Goal: Information Seeking & Learning: Learn about a topic

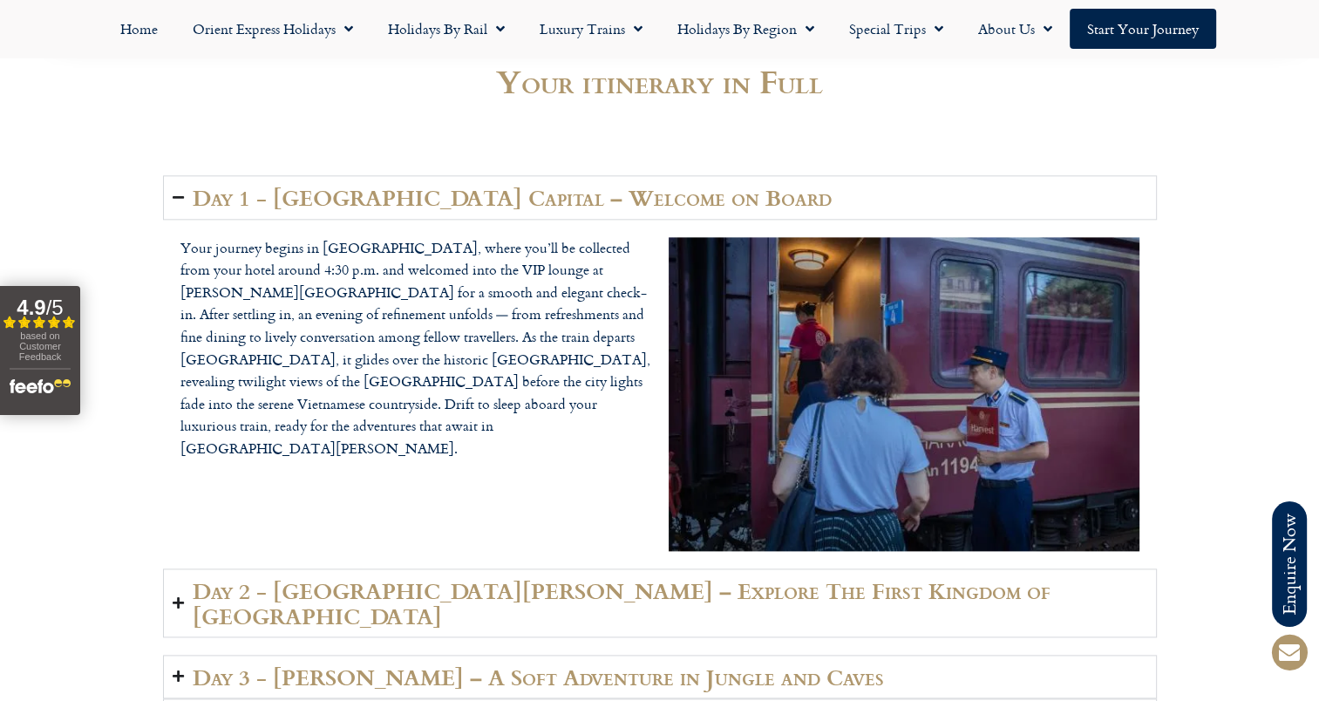
scroll to position [2440, 0]
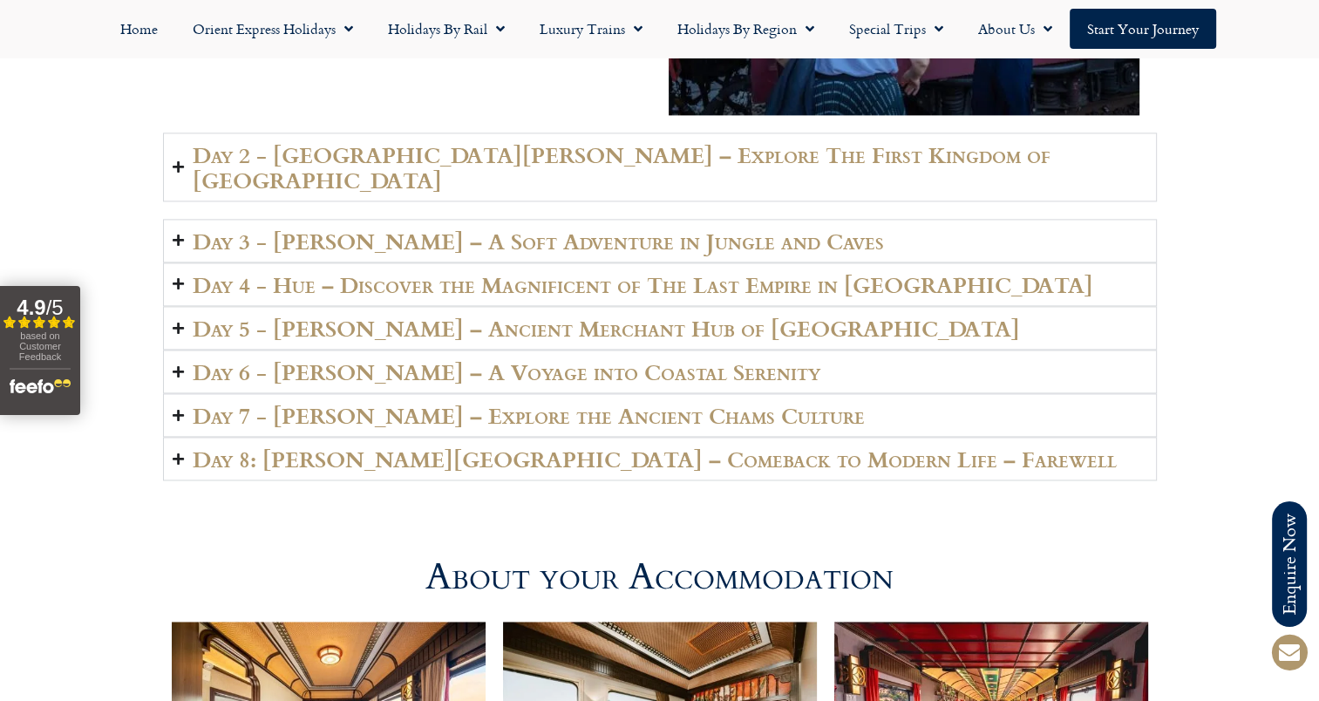
click at [526, 403] on h2 "Day 7 - Phan Thiet – Explore the Ancient Chams Culture" at bounding box center [529, 415] width 672 height 24
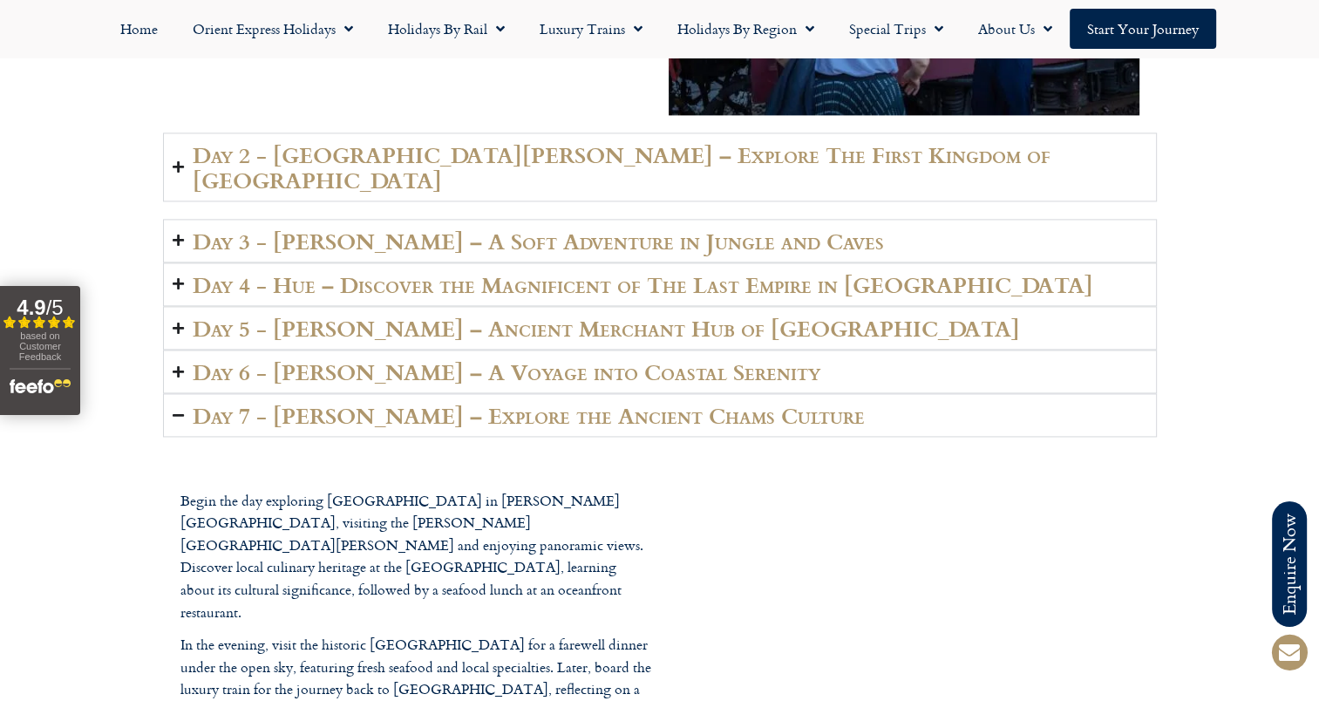
scroll to position [2527, 0]
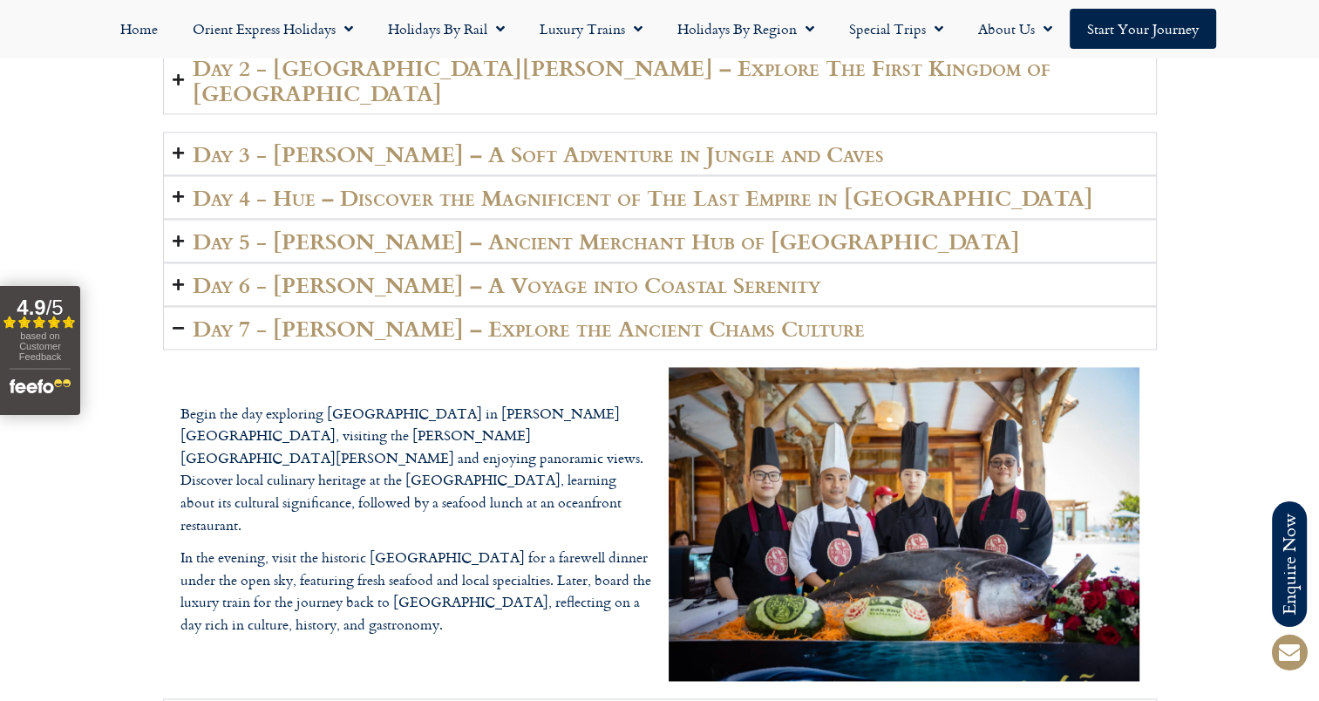
click at [505, 315] on h2 "Day 7 - Phan Thiet – Explore the Ancient Chams Culture" at bounding box center [529, 327] width 672 height 24
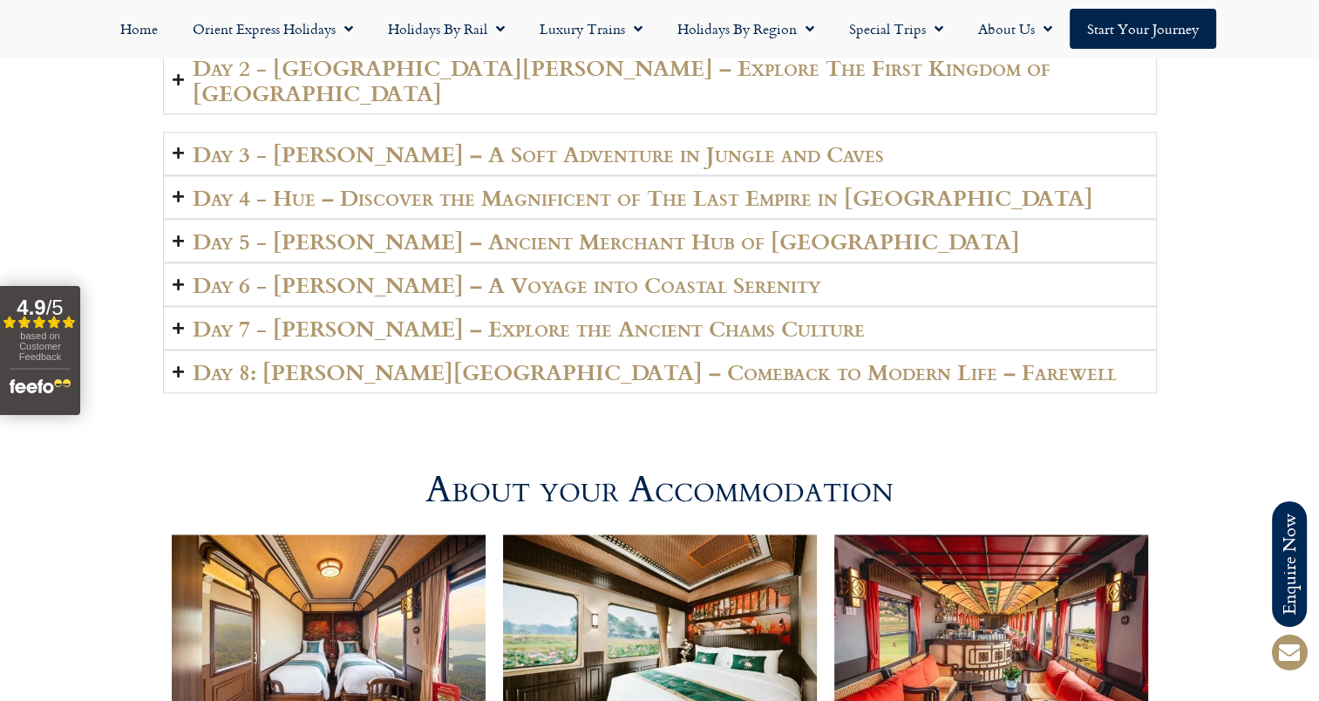
scroll to position [2440, 0]
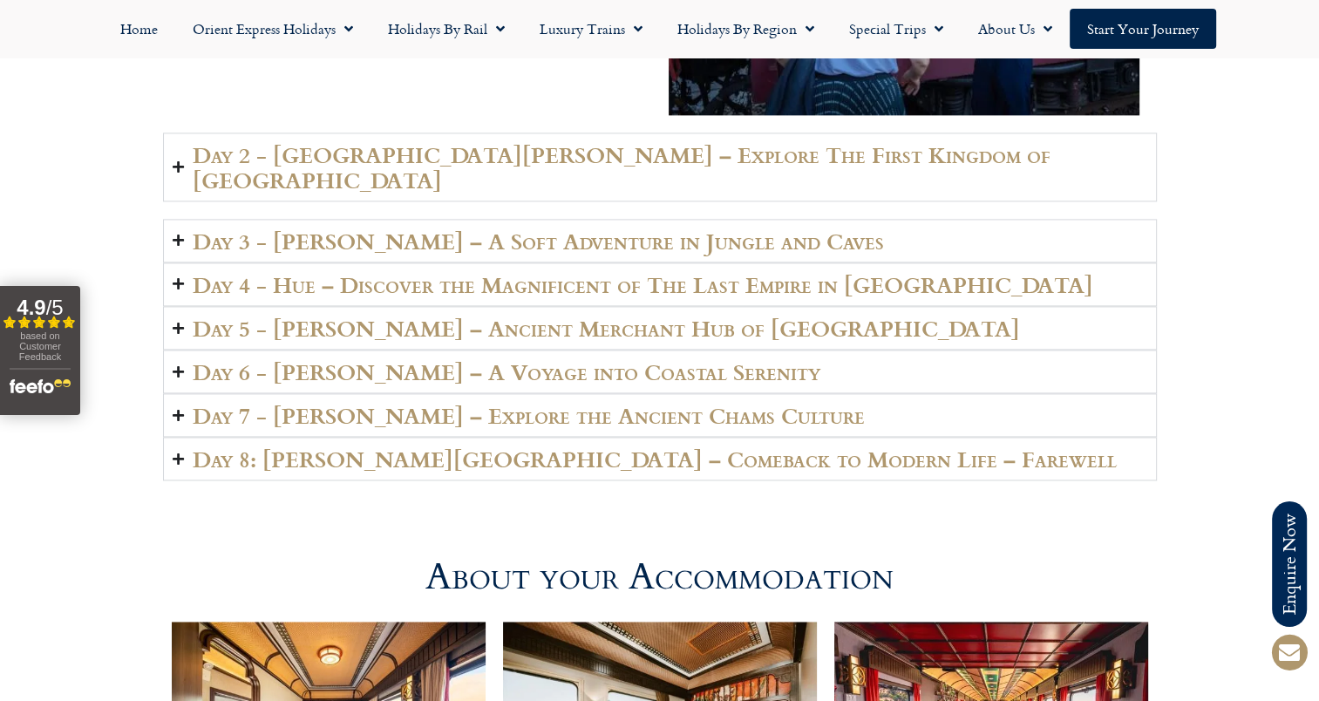
click at [333, 359] on h2 "Day 6 - Phu Yen – A Voyage into Coastal Serenity" at bounding box center [506, 371] width 627 height 24
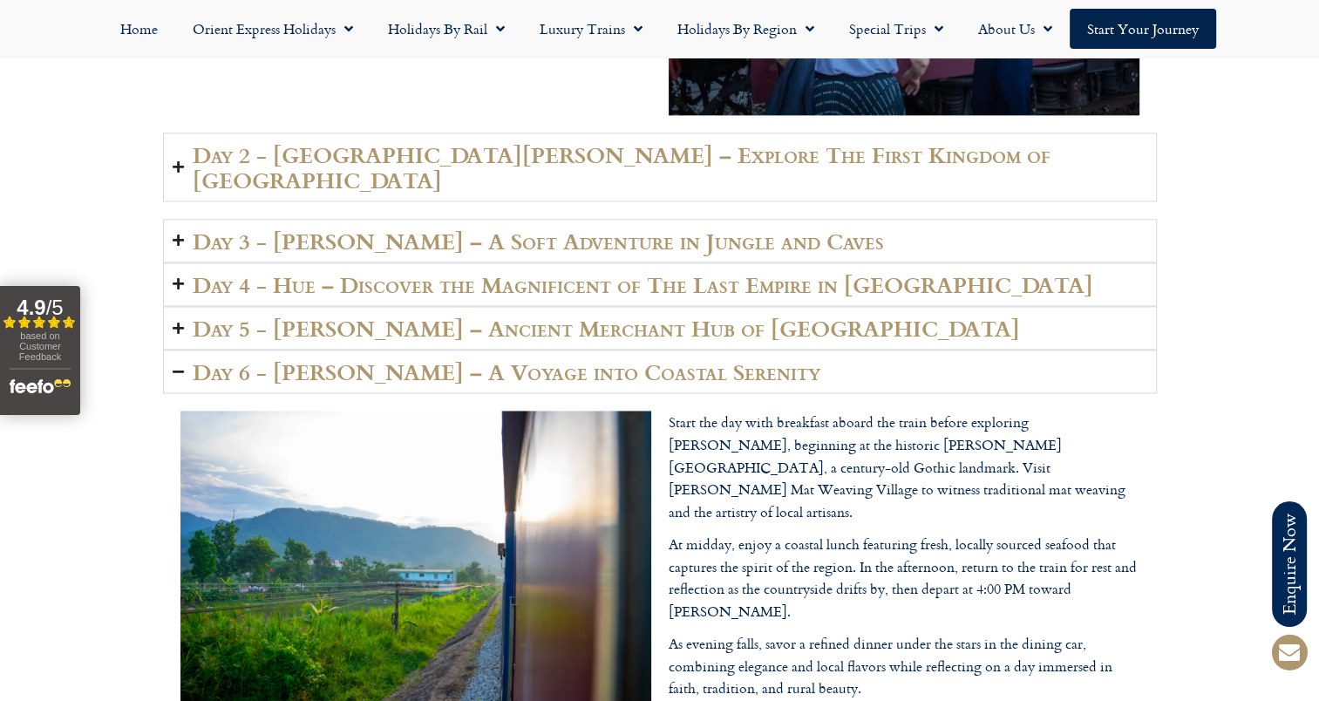
click at [392, 315] on h2 "Day 5 - Quang Nam – Ancient Merchant Hub of South East Asia" at bounding box center [606, 327] width 827 height 24
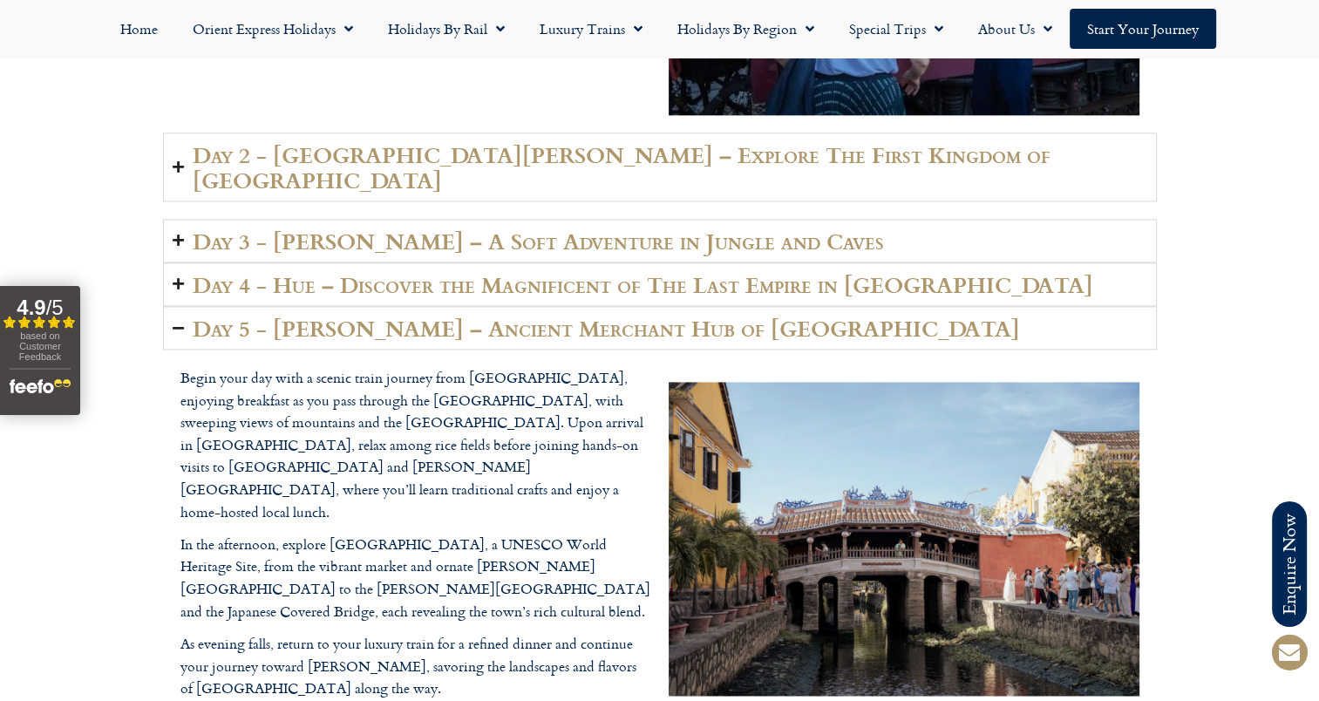
click at [444, 306] on summary "Day 5 - Quang Nam – Ancient Merchant Hub of South East Asia" at bounding box center [659, 328] width 993 height 44
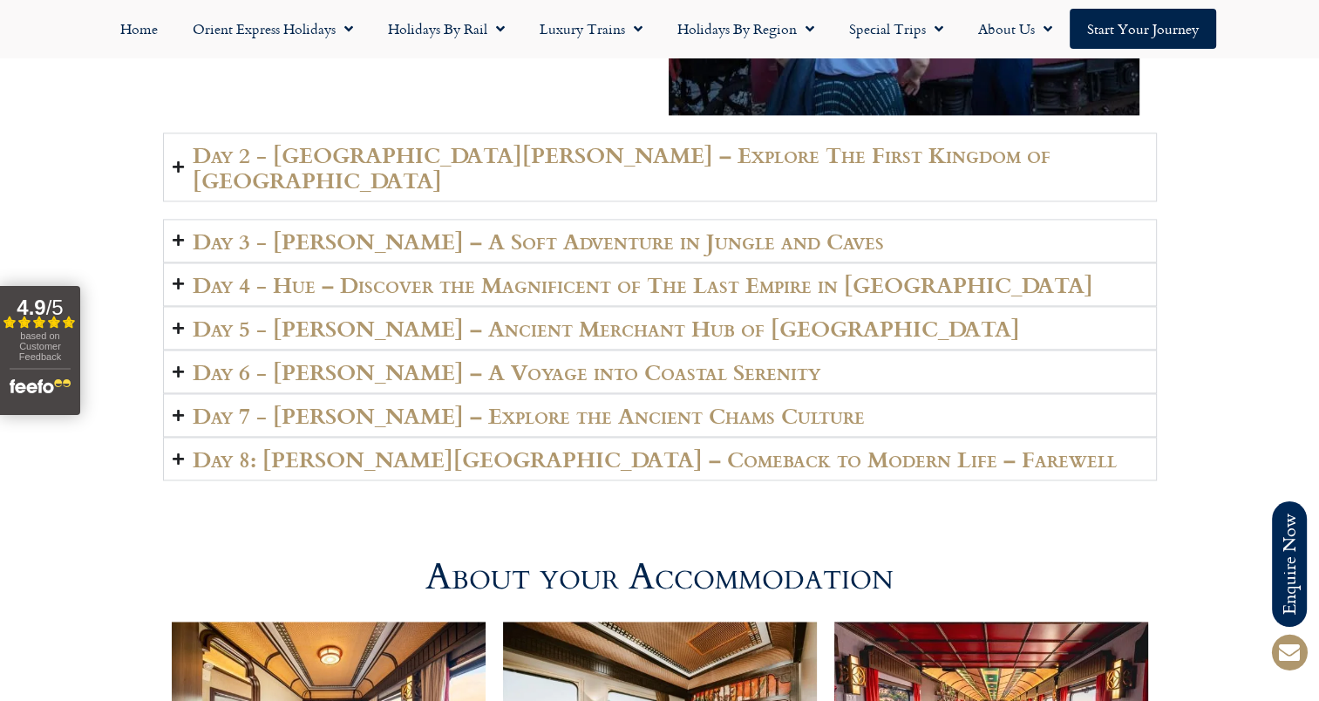
click at [464, 272] on h2 "Day 4 - Hue – Discover the Magnificent of The Last Empire in Vietnam" at bounding box center [643, 284] width 900 height 24
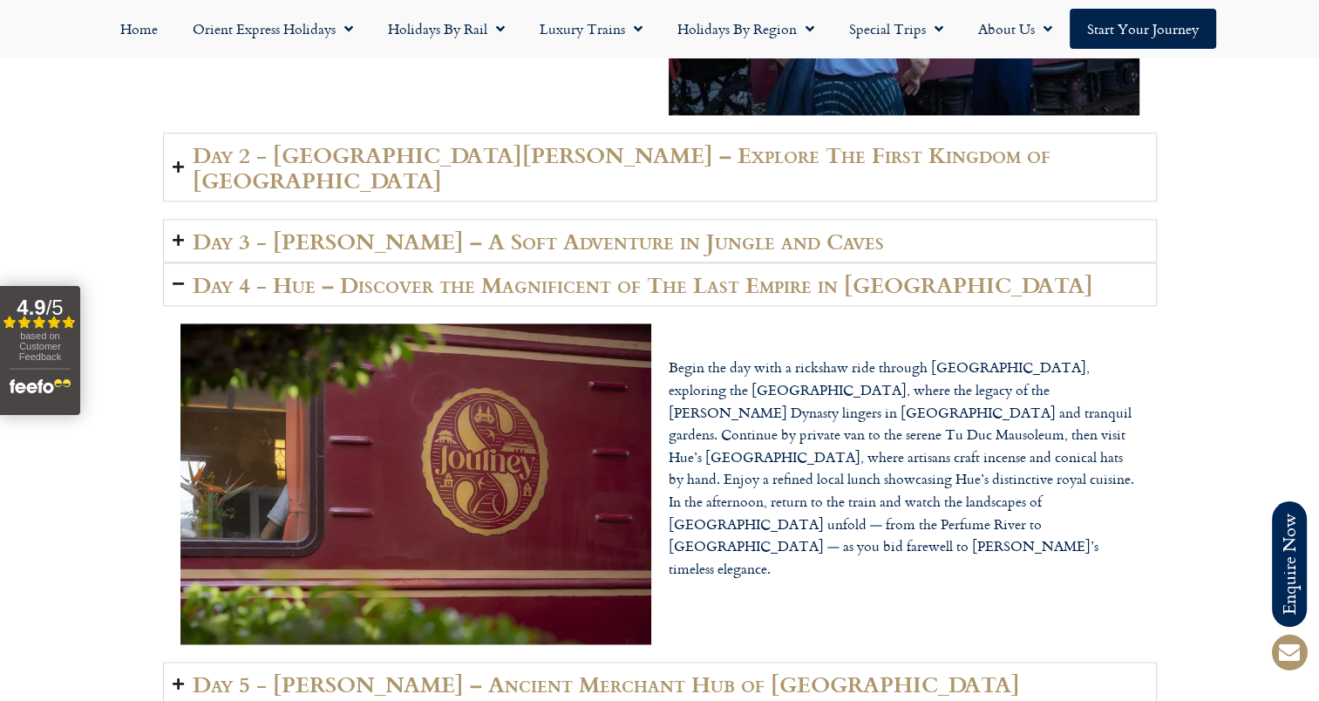
click at [568, 272] on h2 "Day 4 - Hue – Discover the Magnificent of The Last Empire in Vietnam" at bounding box center [643, 284] width 900 height 24
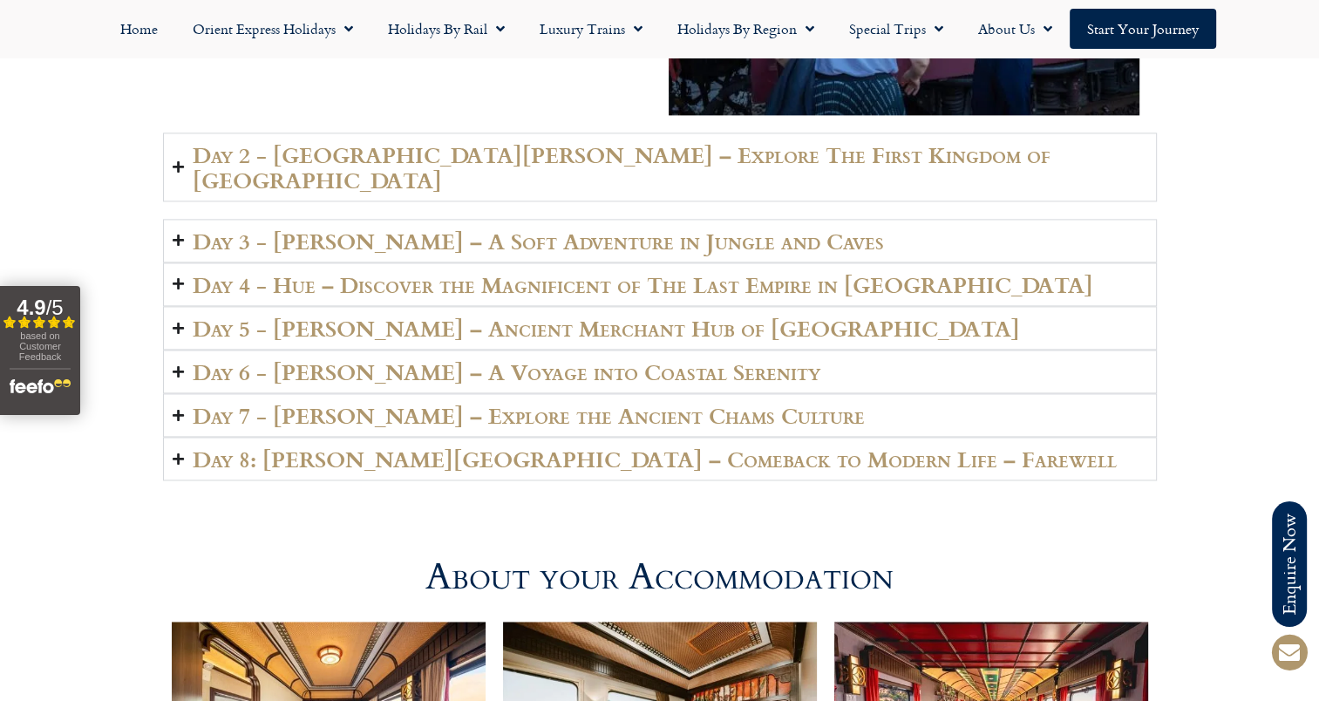
click at [571, 228] on h2 "Day 3 - Quang Binh – A Soft Adventure in Jungle and Caves" at bounding box center [538, 240] width 691 height 24
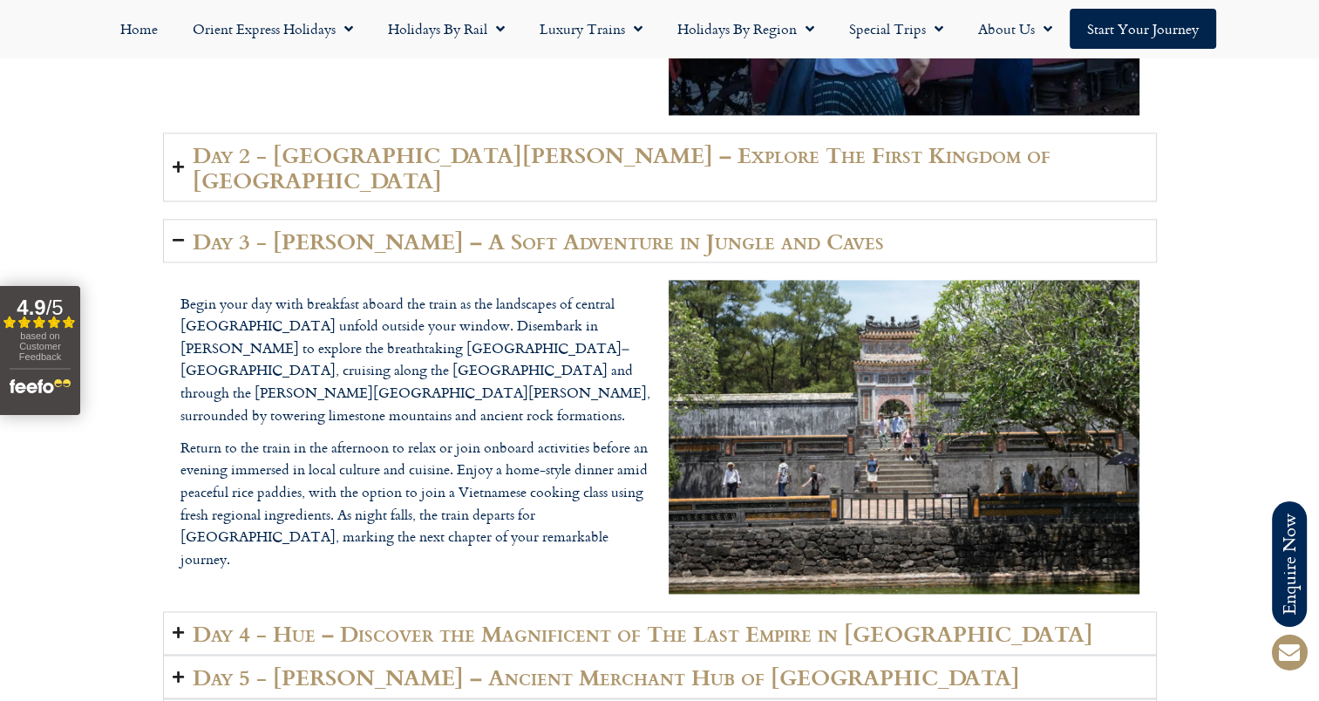
click at [687, 228] on h2 "Day 3 - Quang Binh – A Soft Adventure in Jungle and Caves" at bounding box center [538, 240] width 691 height 24
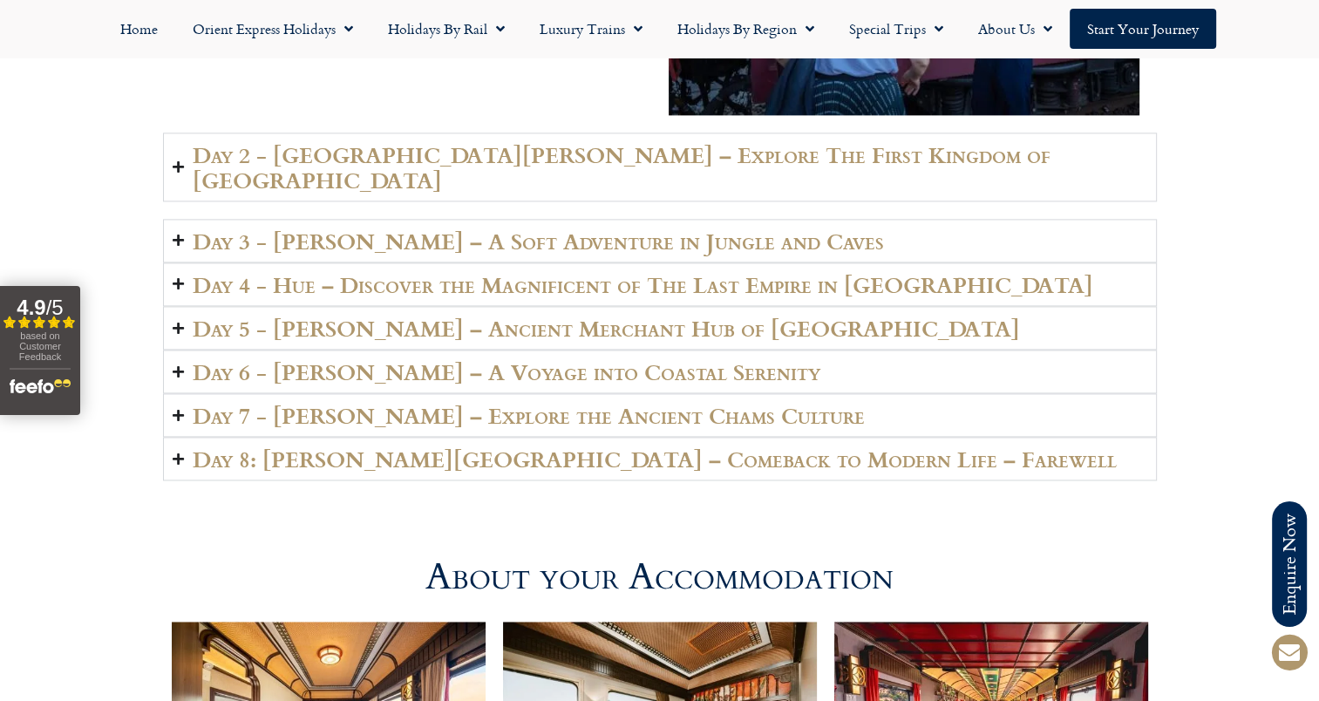
click at [677, 160] on h2 "Day 2 - Ninh Binh – Explore The First Kingdom of Vietnam" at bounding box center [670, 166] width 954 height 49
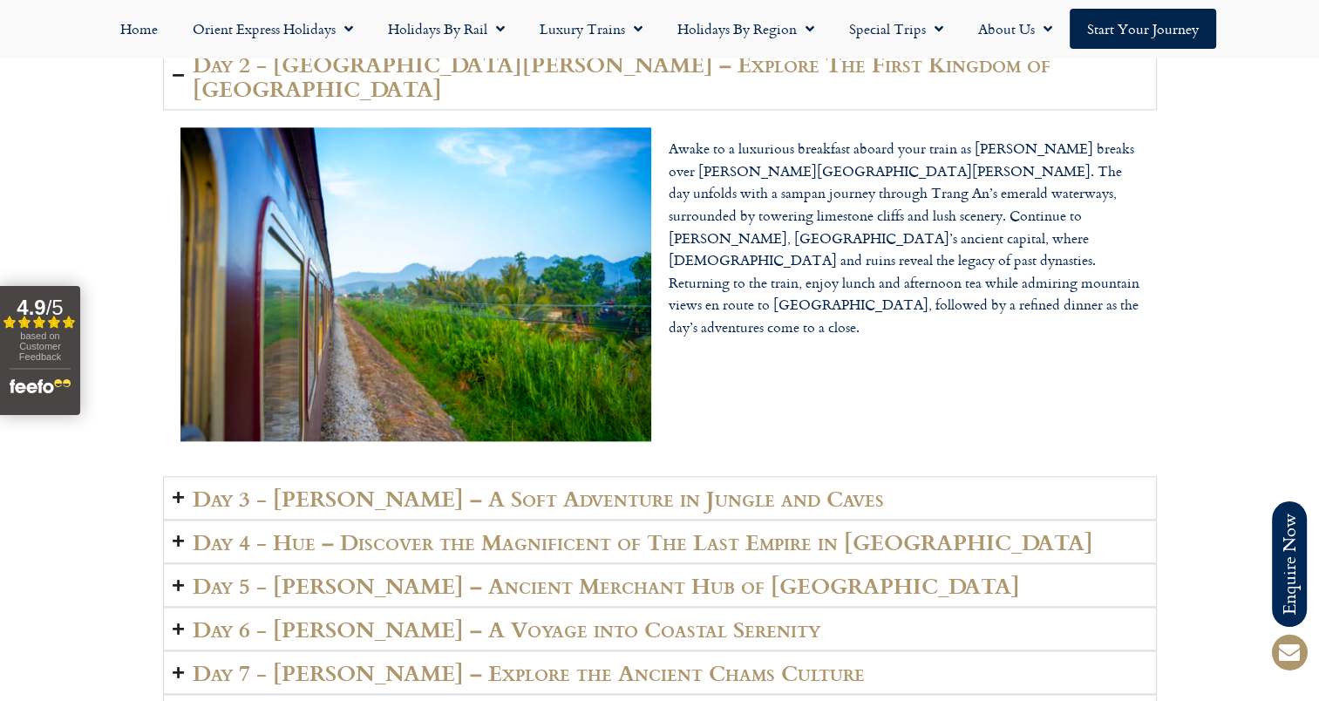
scroll to position [2179, 0]
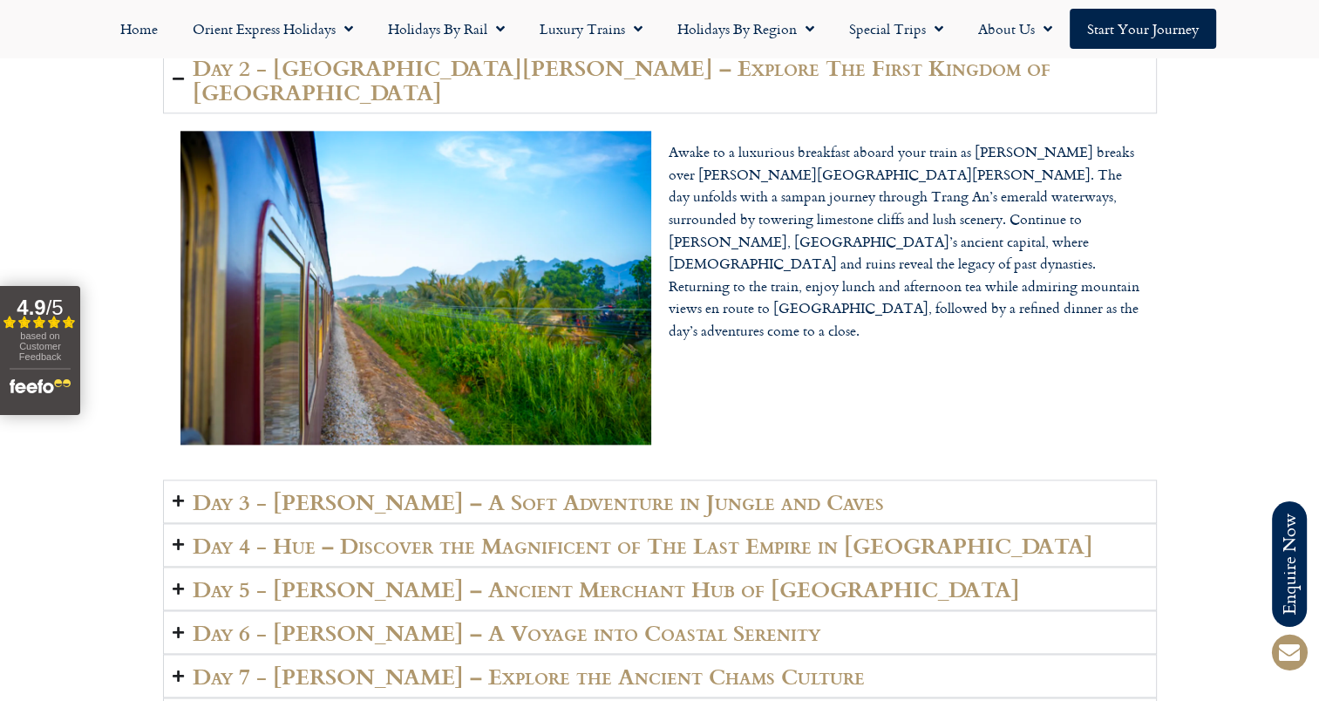
click at [1286, 74] on div "Day 1 - Hanoi Capital – Welcome on Board Your journey begins in Hanoi, where yo…" at bounding box center [659, 200] width 1319 height 539
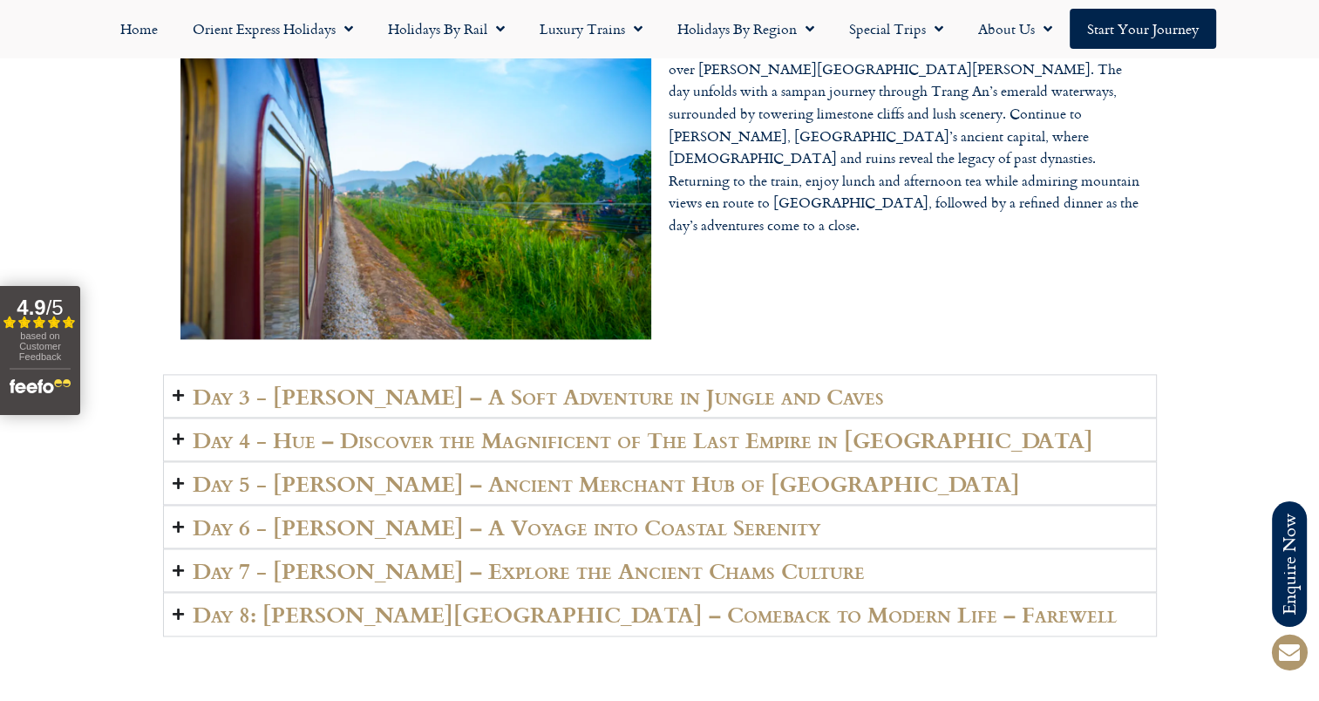
scroll to position [2353, 0]
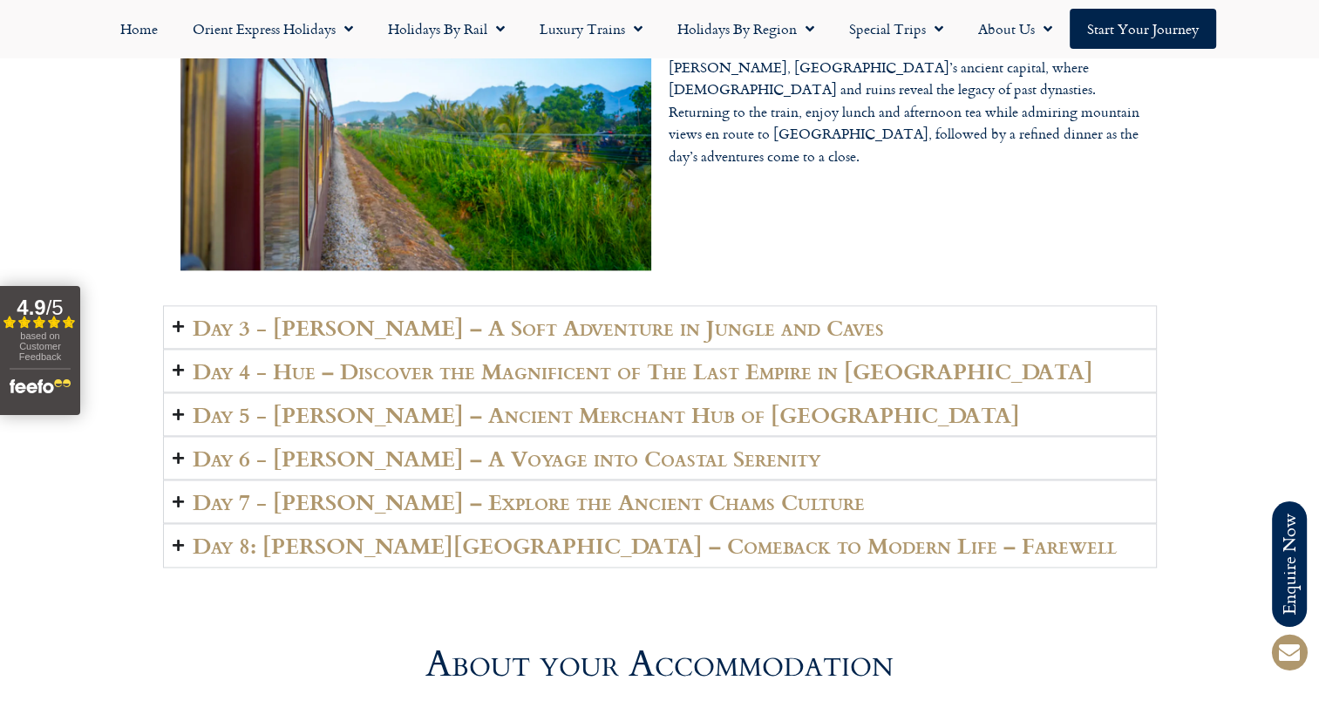
click at [724, 315] on h2 "Day 3 - Quang Binh – A Soft Adventure in Jungle and Caves" at bounding box center [538, 327] width 691 height 24
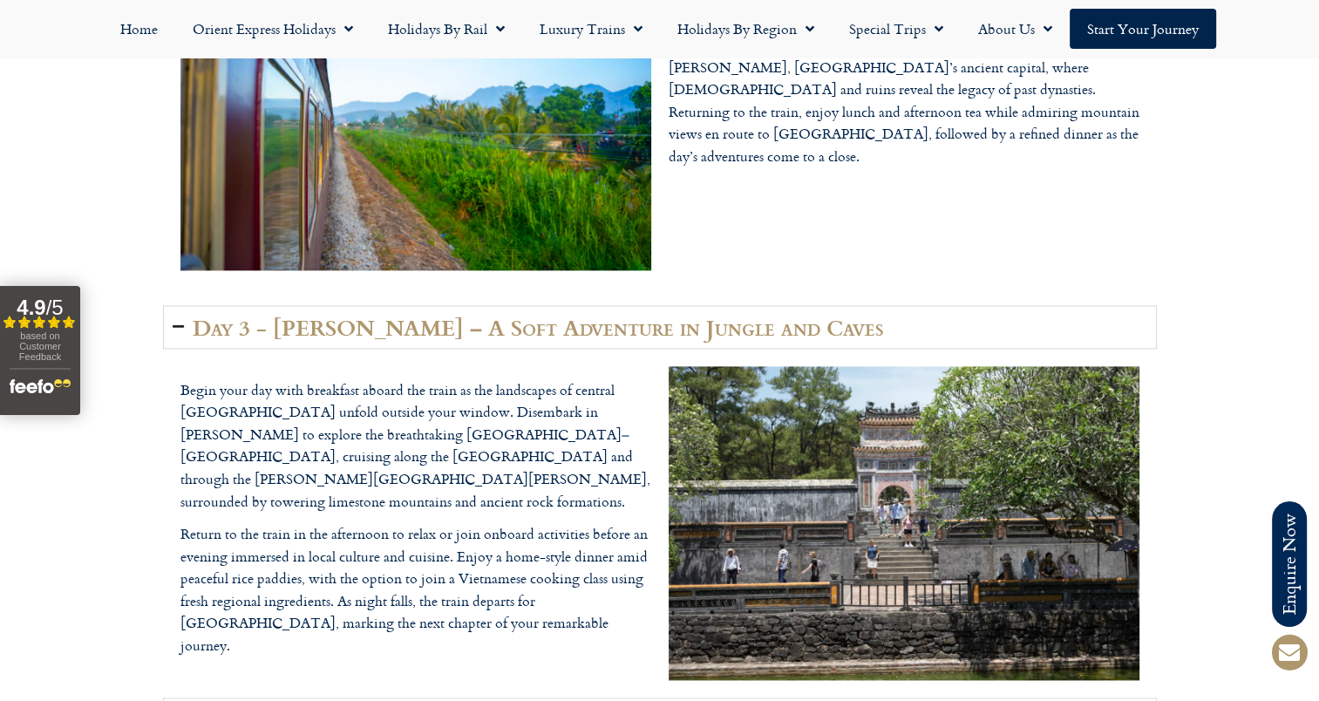
click at [808, 307] on summary "Day 3 - Quang Binh – A Soft Adventure in Jungle and Caves" at bounding box center [659, 327] width 993 height 44
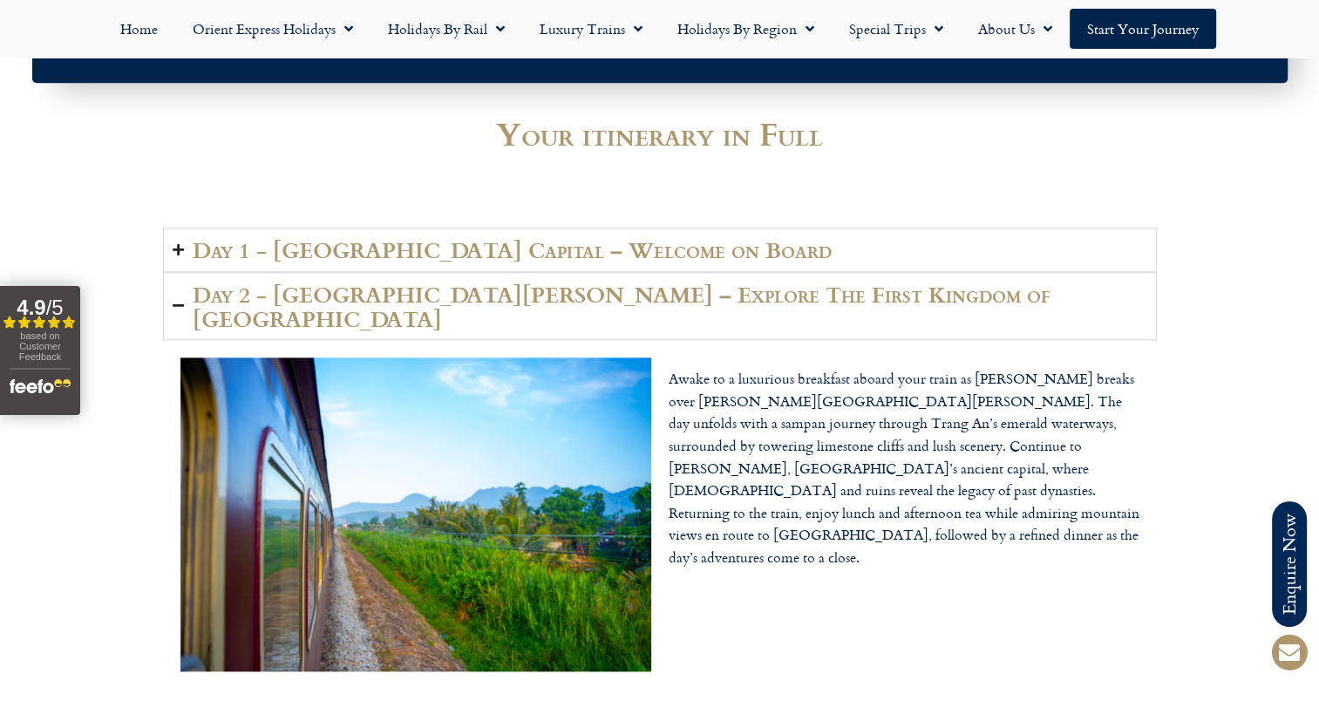
scroll to position [1917, 0]
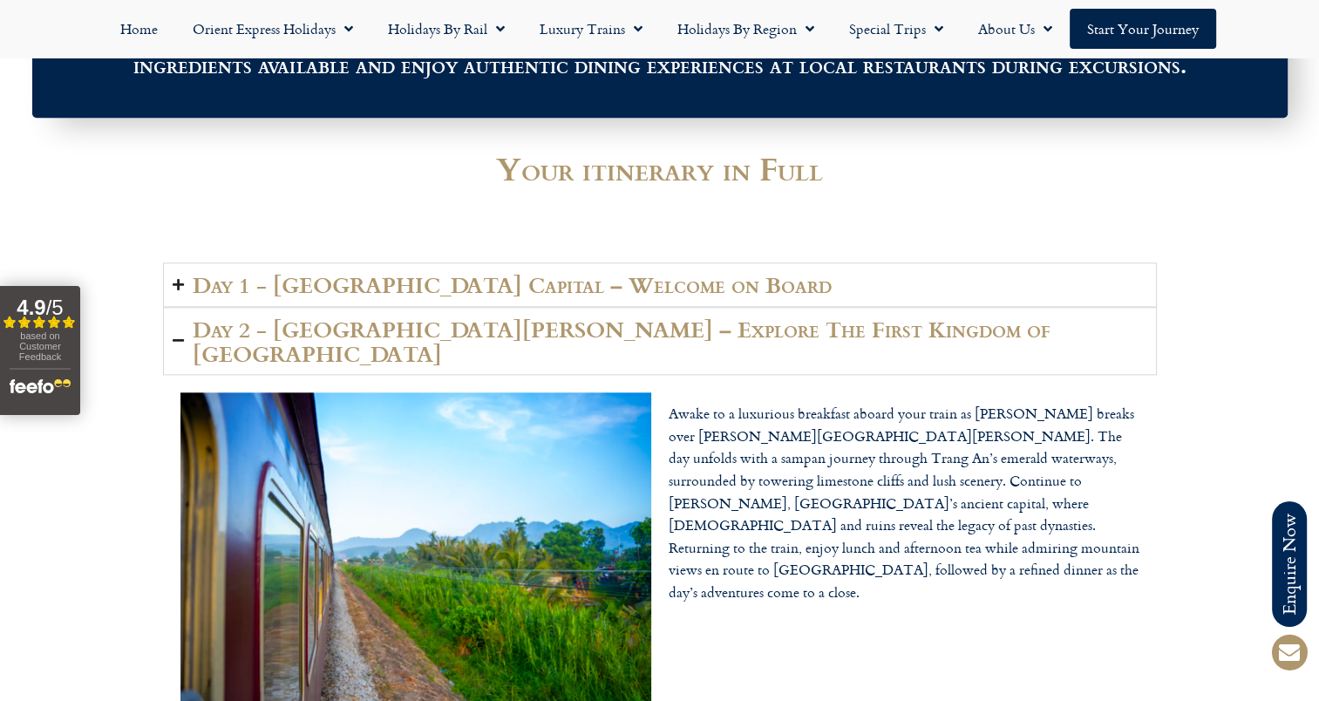
click at [745, 333] on h2 "Day 2 - Ninh Binh – Explore The First Kingdom of Vietnam" at bounding box center [670, 340] width 954 height 49
click at [736, 290] on summary "Day 1 - Hanoi Capital – Welcome on Board" at bounding box center [659, 284] width 993 height 44
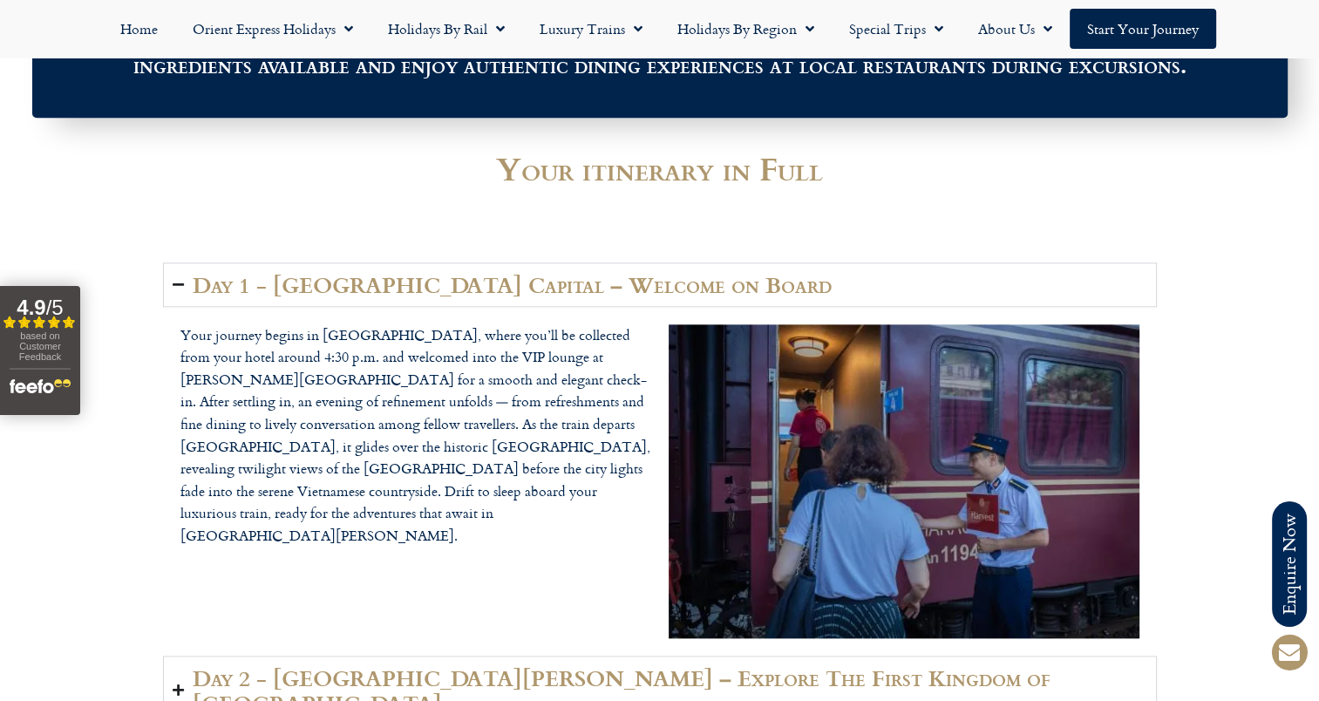
click at [1277, 215] on div "Day 1 - Hanoi Capital – Welcome on Board Your journey begins in Hanoi, where yo…" at bounding box center [659, 462] width 1319 height 539
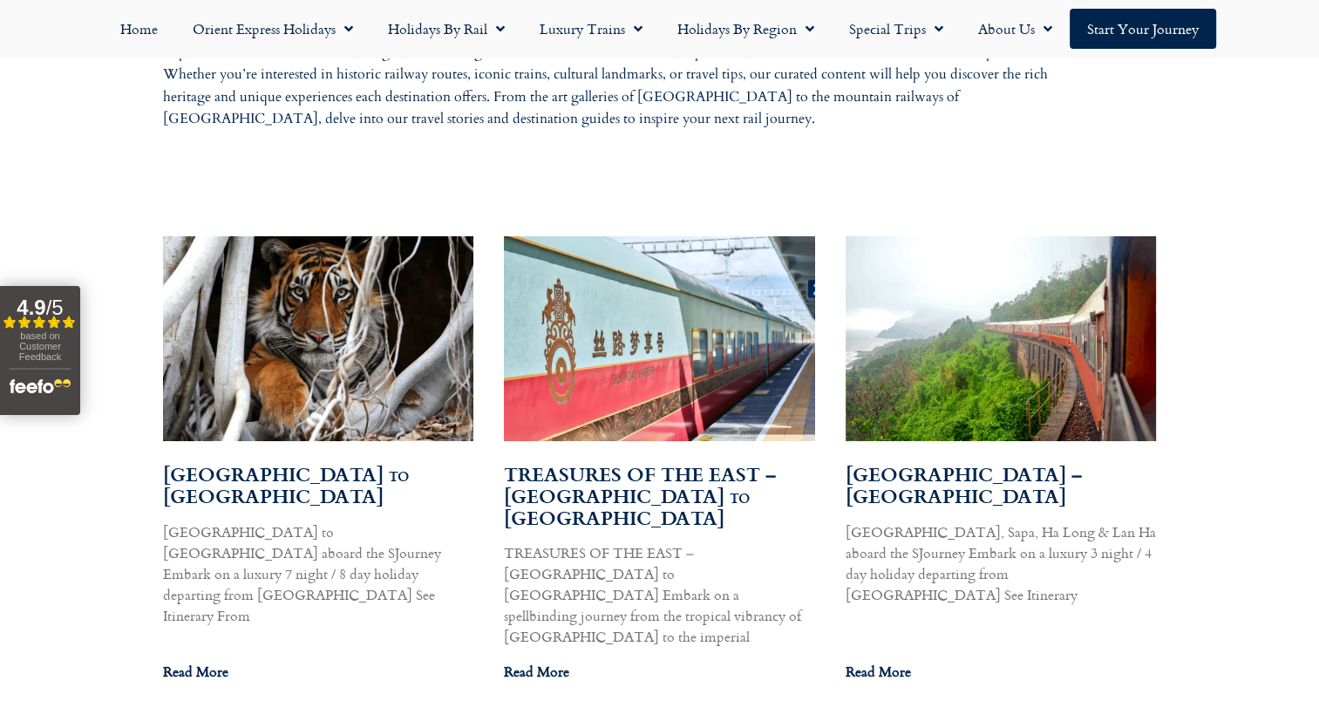
scroll to position [888, 0]
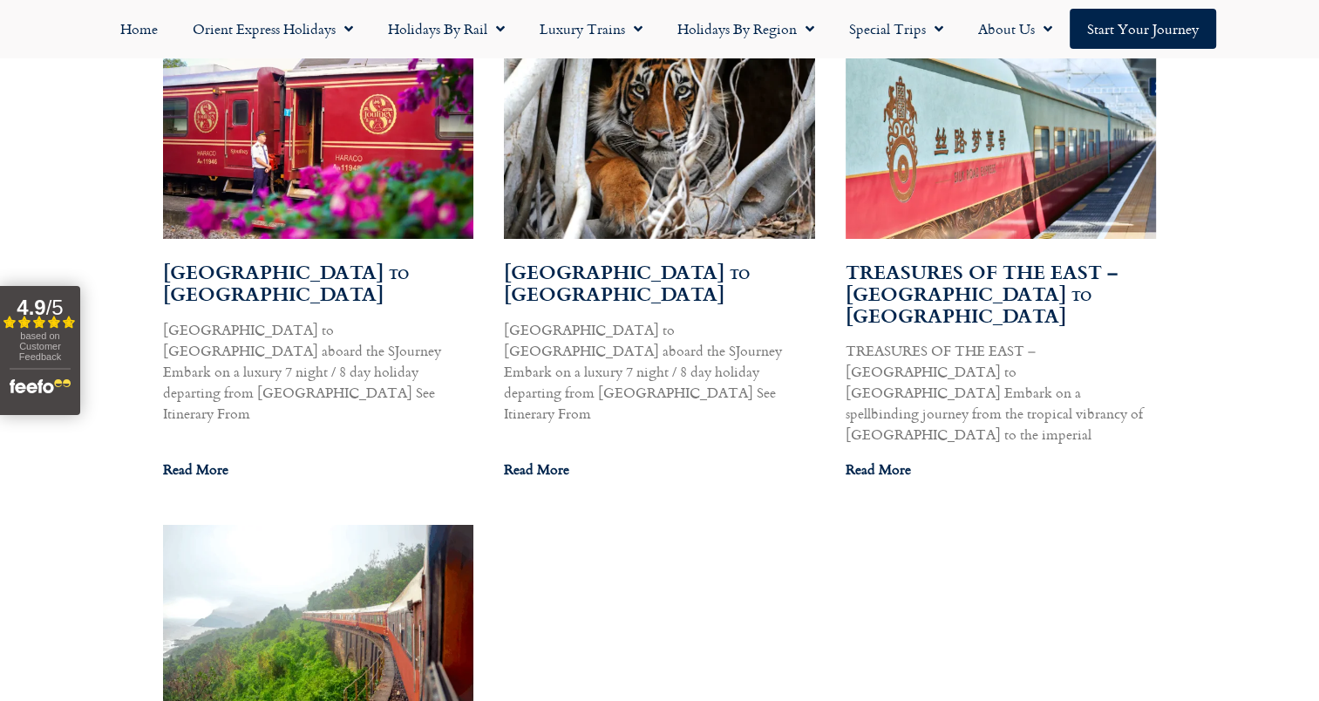
scroll to position [1046, 0]
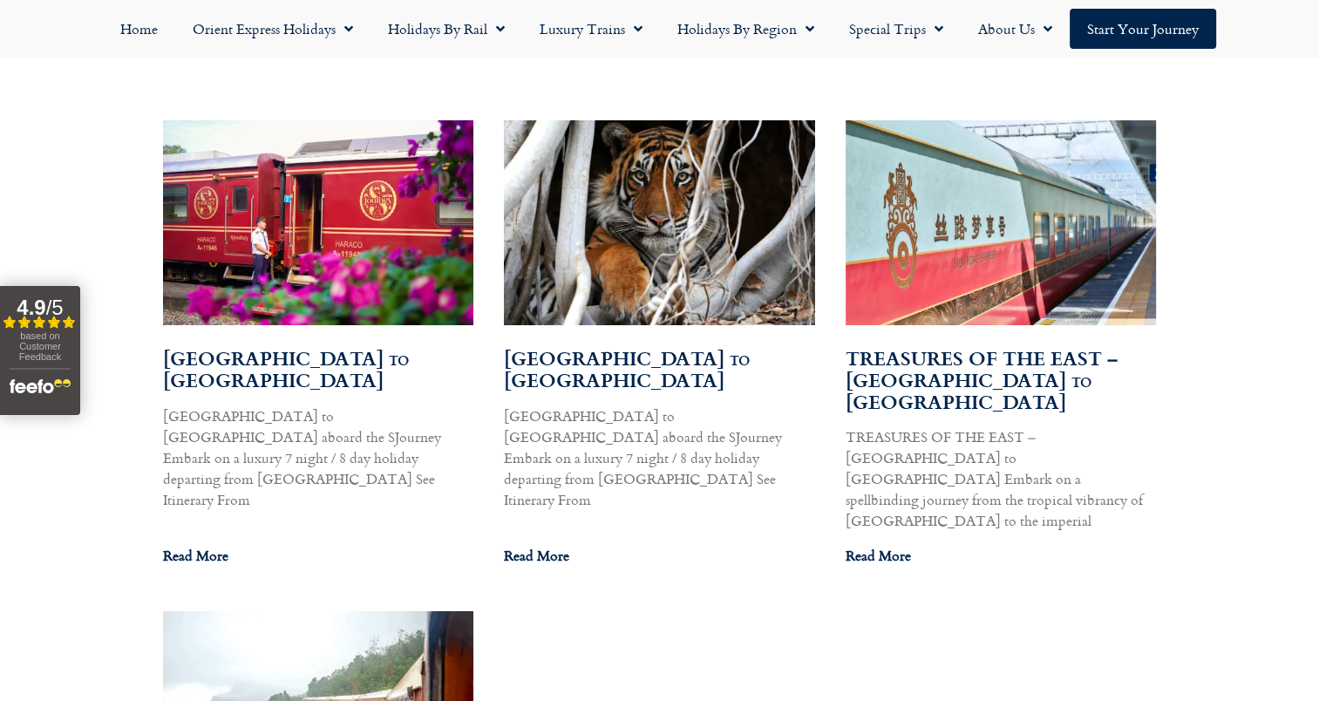
scroll to position [1133, 0]
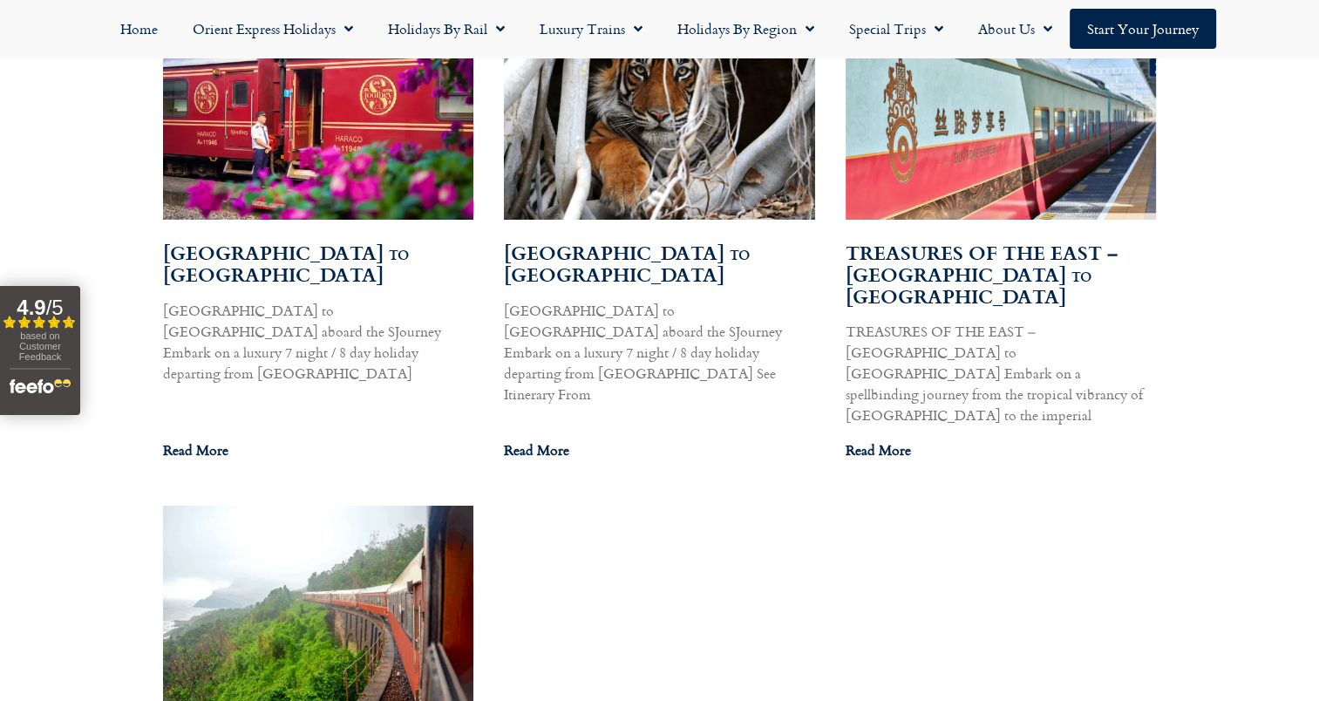
scroll to position [1138, 0]
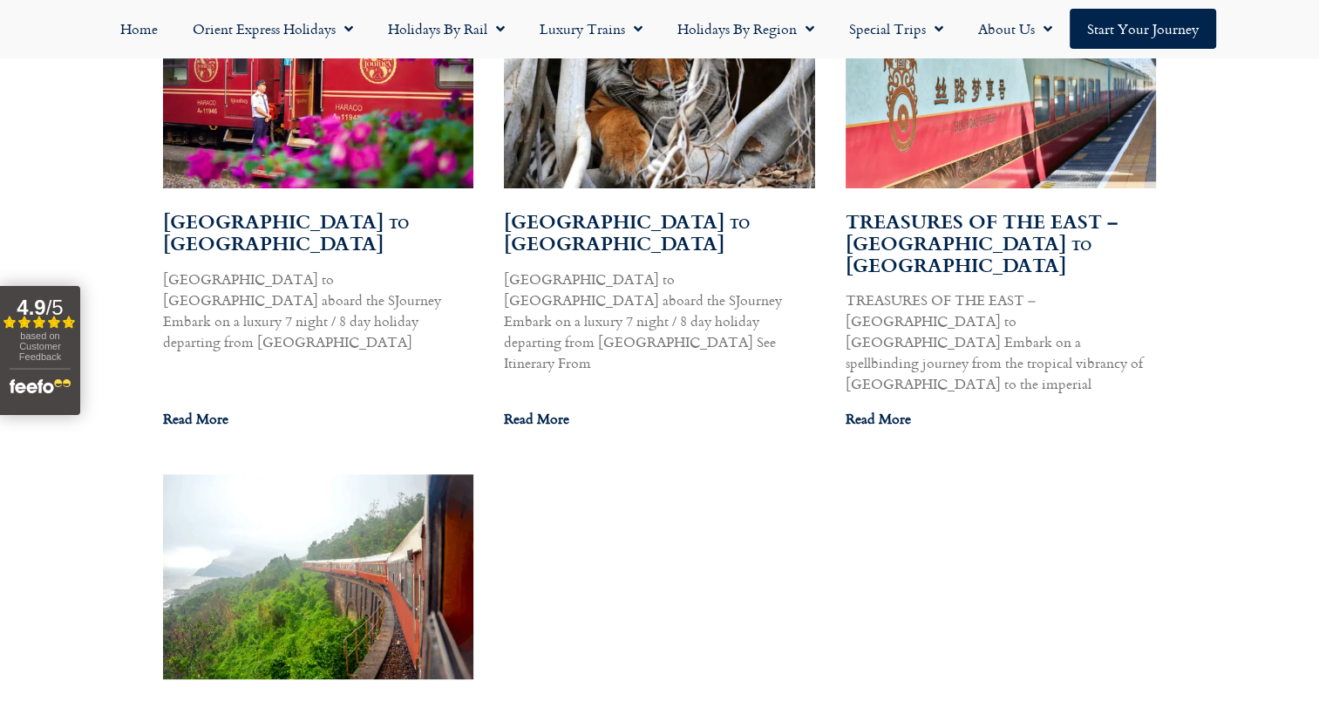
click at [378, 471] on img at bounding box center [317, 575] width 314 height 209
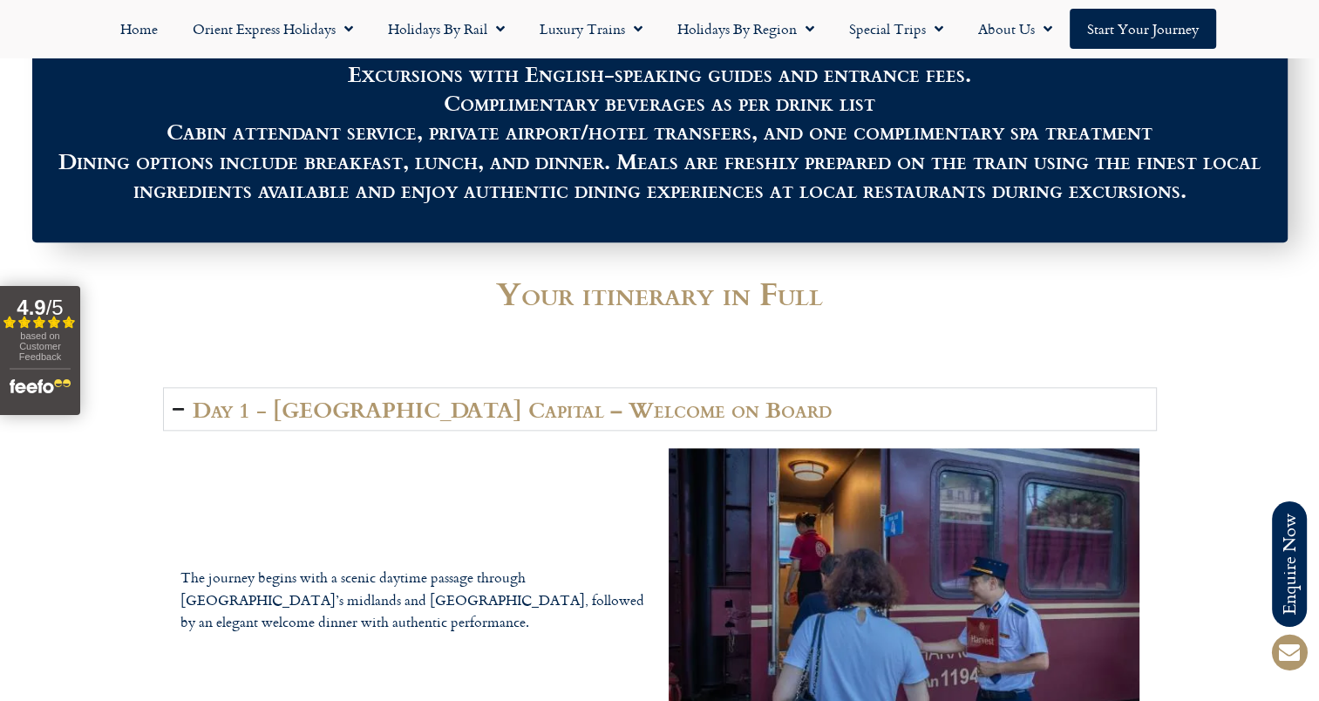
scroll to position [1830, 0]
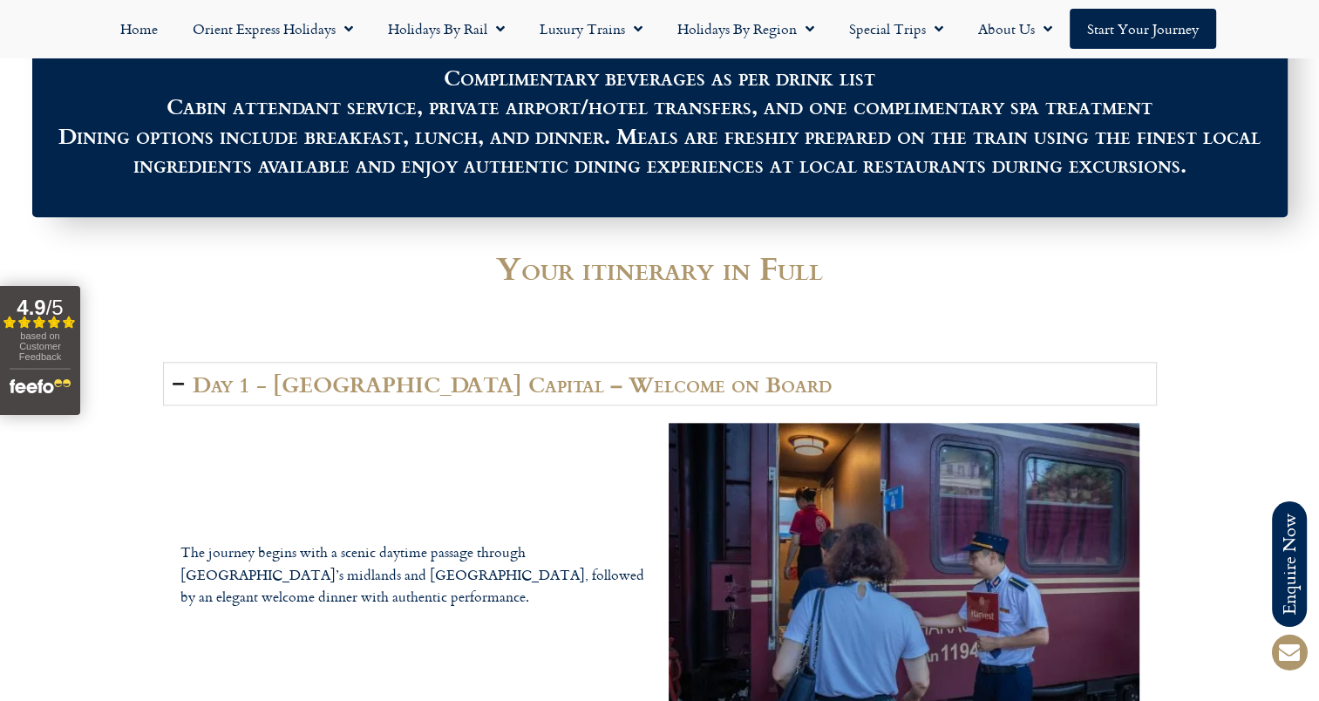
click at [467, 383] on h2 "Day 1 - Hanoi Capital – Welcome on Board" at bounding box center [512, 383] width 639 height 24
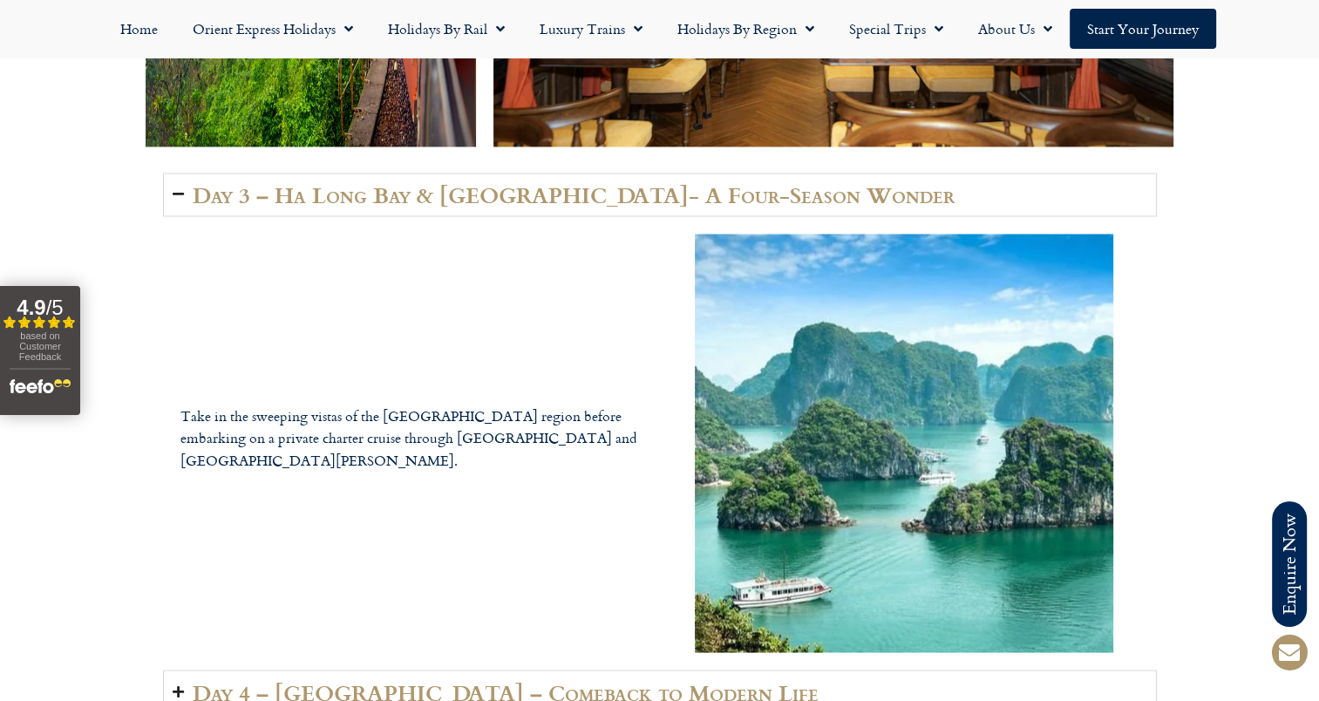
scroll to position [3050, 0]
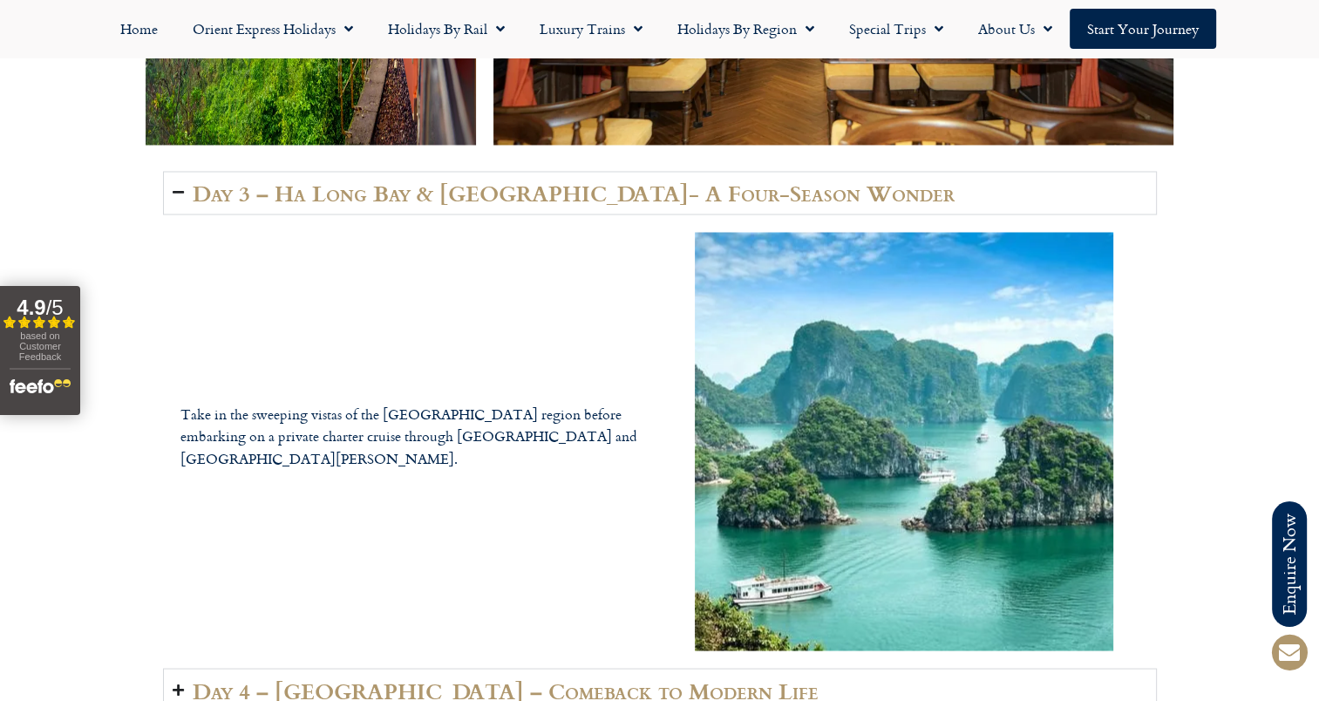
click at [403, 186] on h2 "Day 3 – Ha Long Bay & Lan Ha Bay- A Four-Season Wonder" at bounding box center [574, 192] width 762 height 24
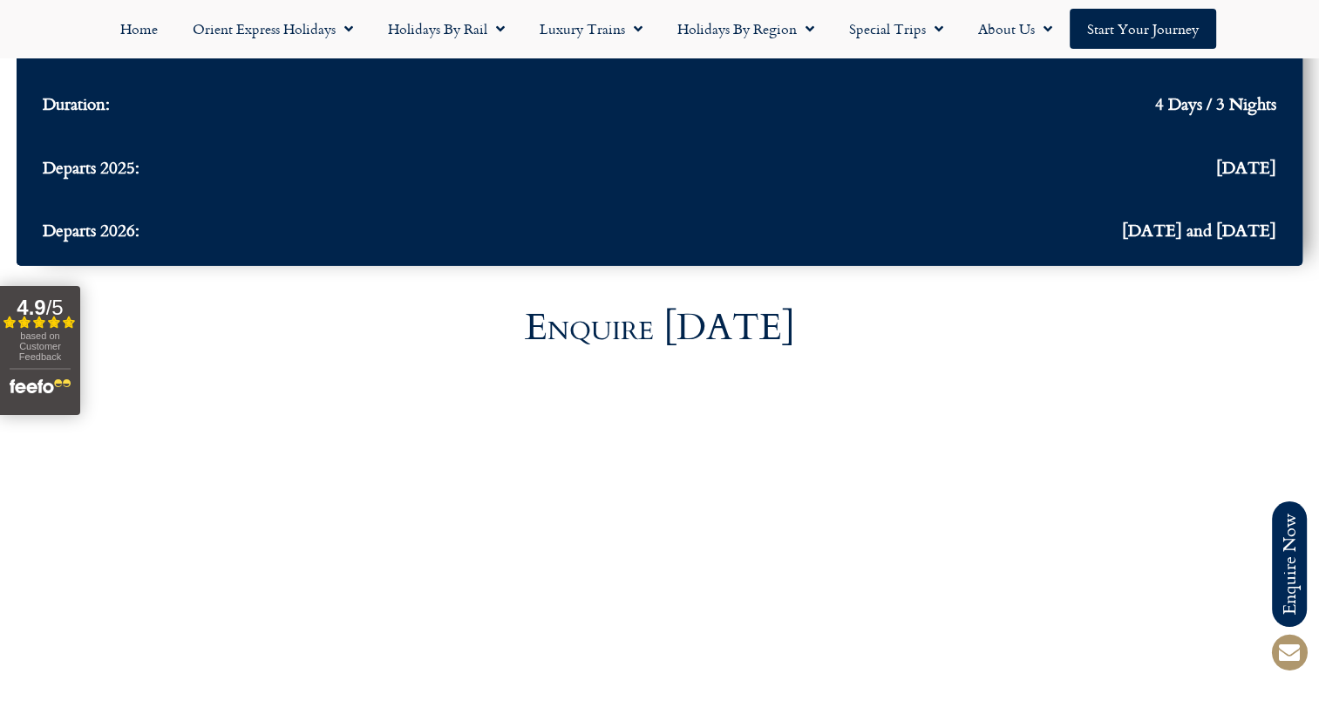
scroll to position [4445, 0]
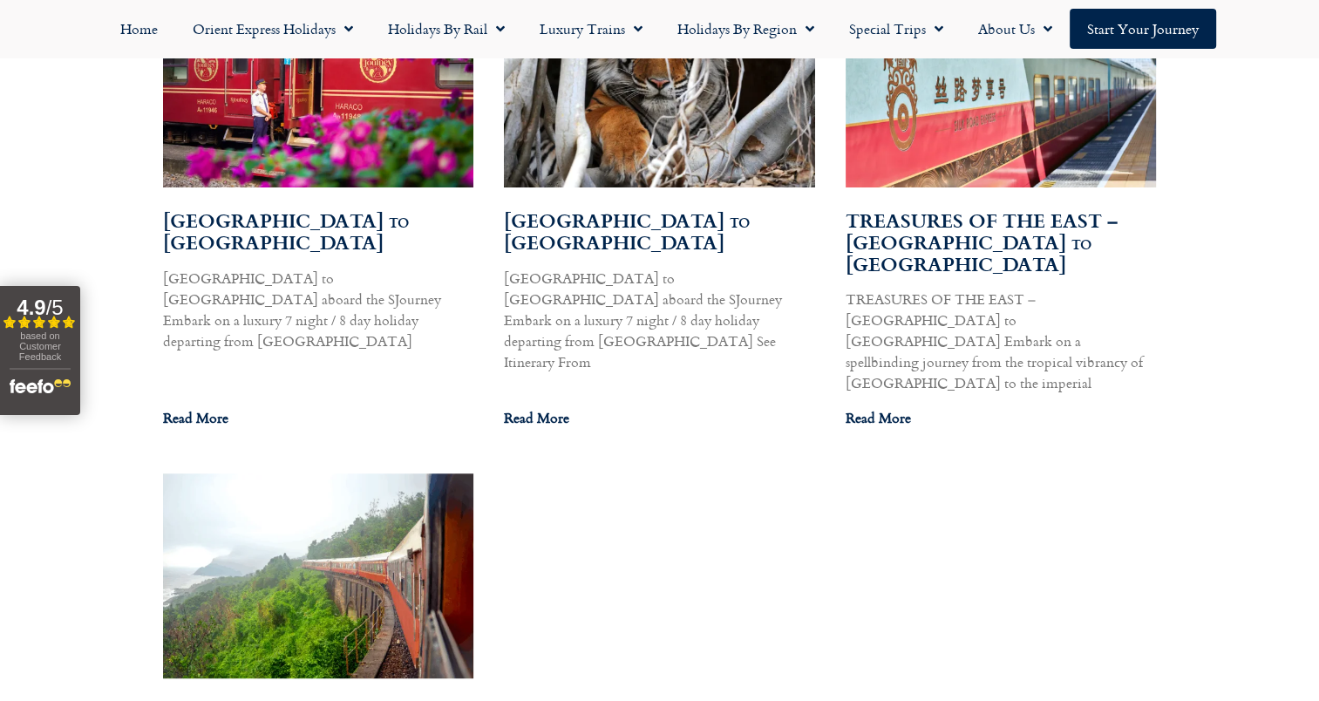
scroll to position [1140, 0]
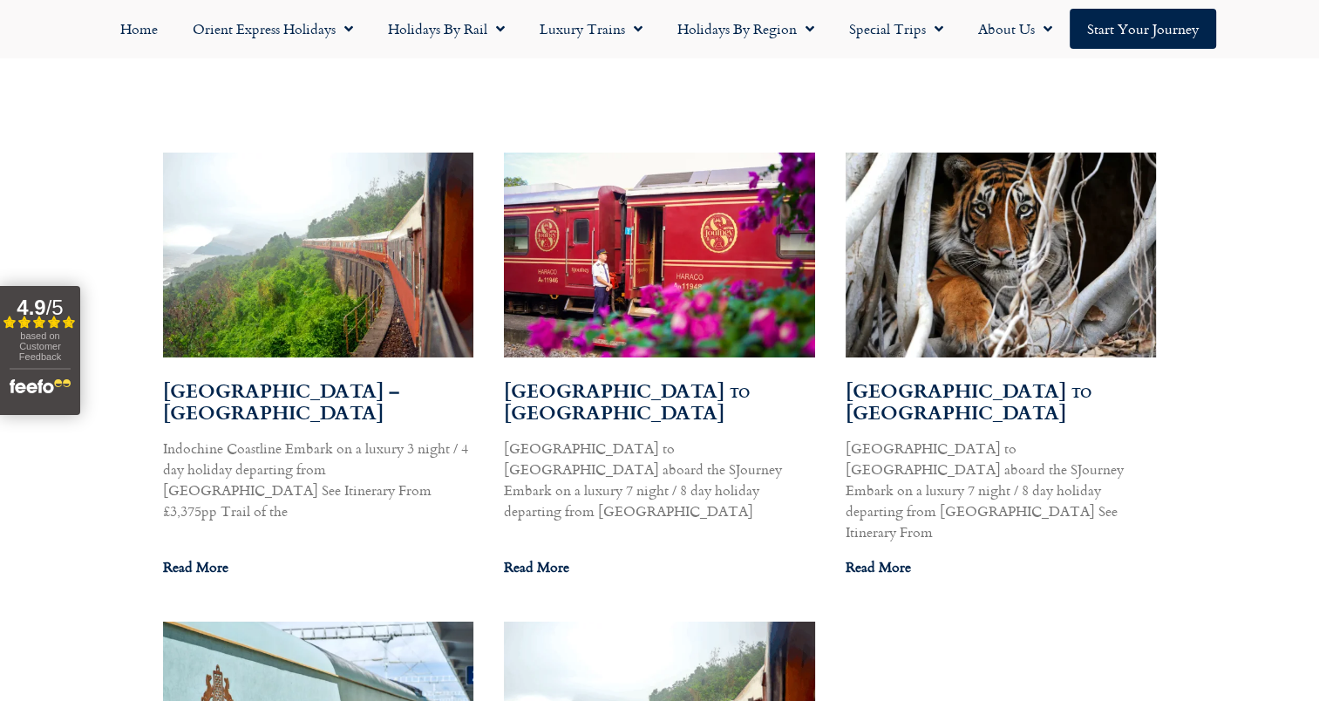
scroll to position [959, 0]
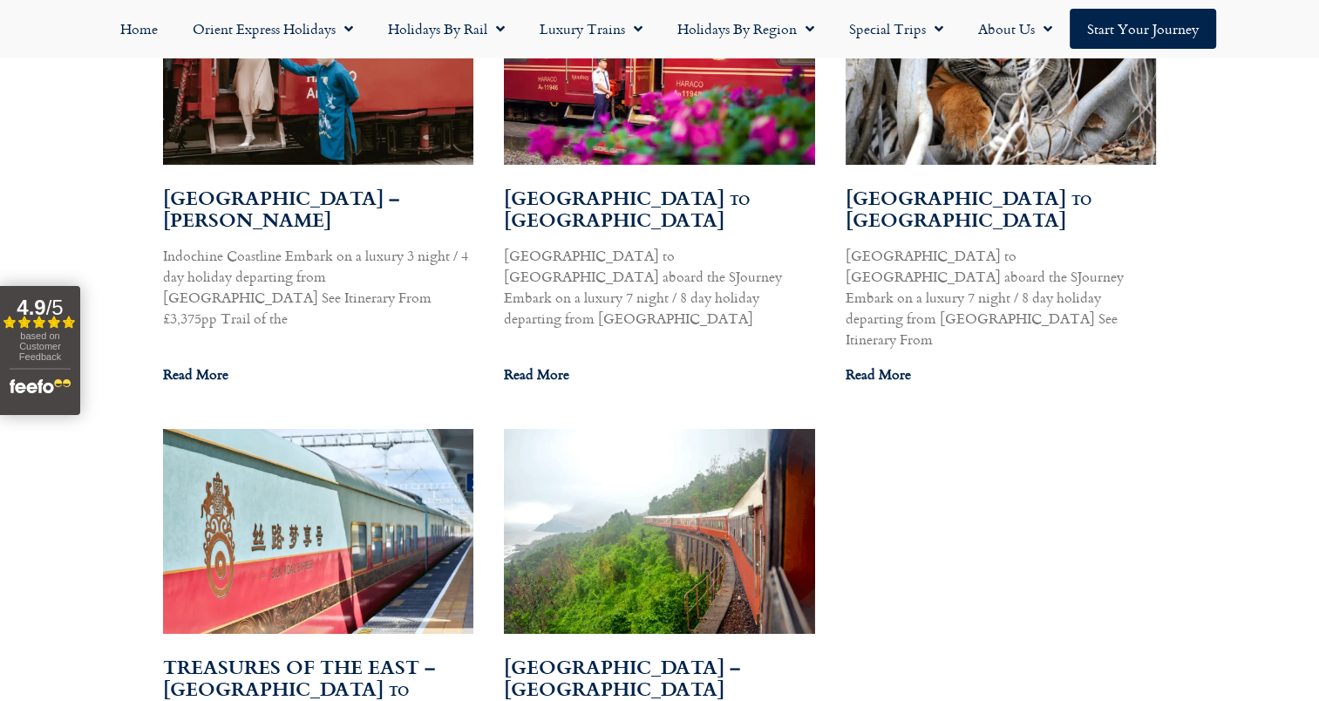
scroll to position [1133, 0]
